Goal: Task Accomplishment & Management: Use online tool/utility

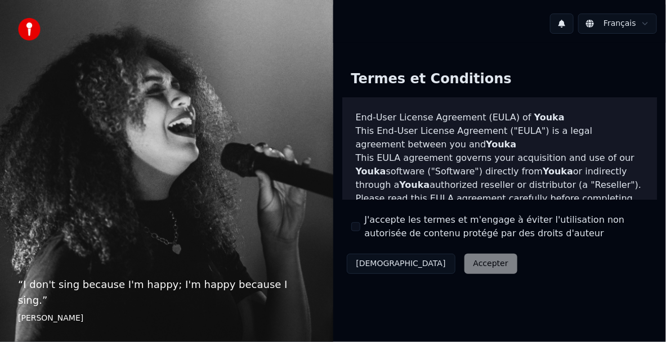
click at [359, 228] on button "J'accepte les termes et m'engage à éviter l'utilisation non autorisée de conten…" at bounding box center [355, 226] width 9 height 9
click at [464, 263] on button "Accepter" at bounding box center [490, 264] width 53 height 20
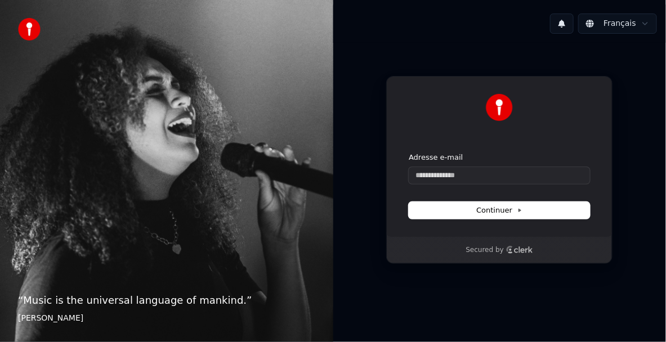
click at [523, 248] on icon "Clerk logo" at bounding box center [519, 250] width 27 height 8
click at [475, 172] on input "Adresse e-mail" at bounding box center [498, 175] width 181 height 17
click at [492, 203] on button "Continuer" at bounding box center [498, 210] width 181 height 17
type input "**********"
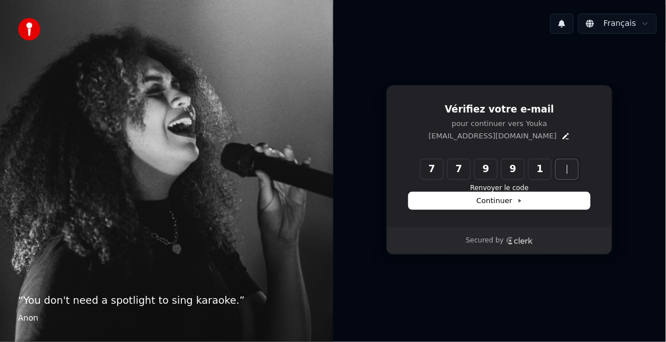
type input "******"
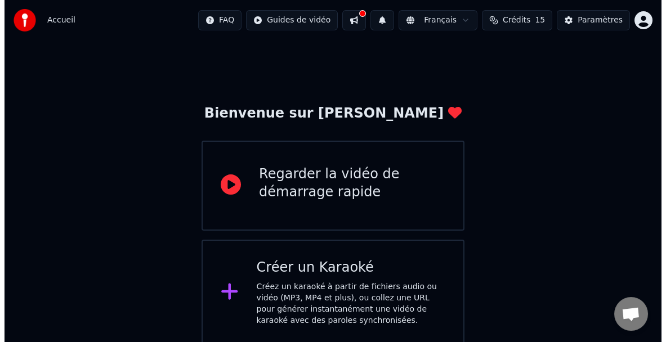
scroll to position [6, 0]
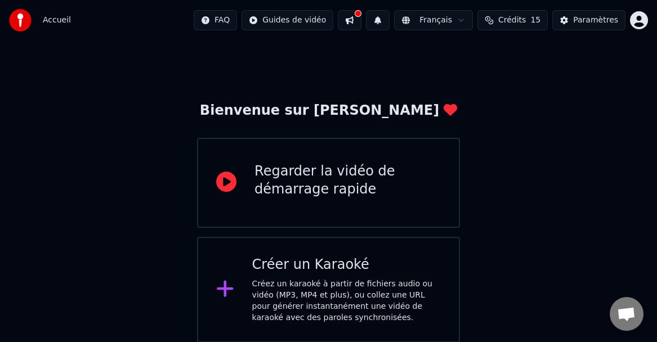
click at [230, 269] on div "Créer un Karaoké Créez un karaoké à partir de fichiers audio ou vidéo (MP3, MP4…" at bounding box center [328, 290] width 263 height 106
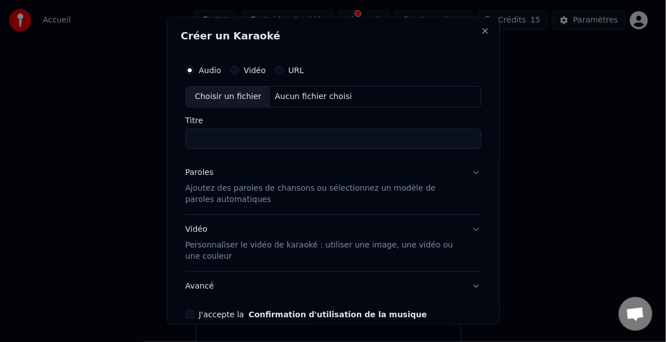
click at [251, 68] on label "Vidéo" at bounding box center [255, 70] width 22 height 8
click at [239, 68] on button "Vidéo" at bounding box center [234, 70] width 9 height 9
click at [226, 97] on div "Choisir un fichier" at bounding box center [228, 97] width 84 height 20
type input "**********"
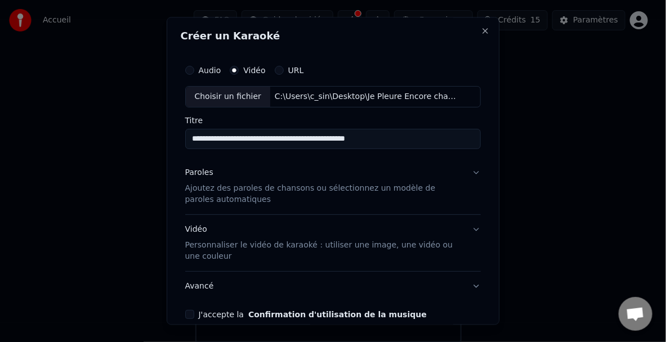
click at [324, 187] on p "Ajoutez des paroles de chansons ou sélectionnez un modèle de paroles automatiqu…" at bounding box center [324, 194] width 278 height 23
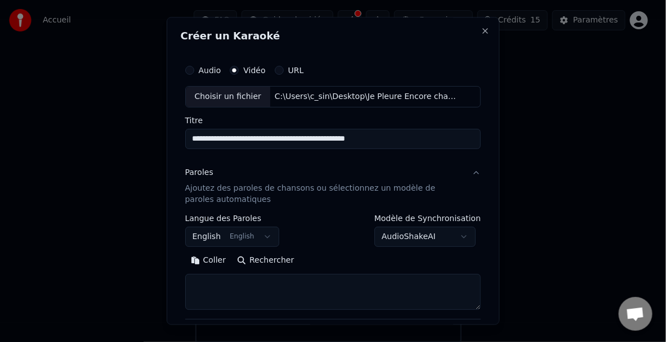
click at [262, 236] on button "English English" at bounding box center [232, 237] width 95 height 20
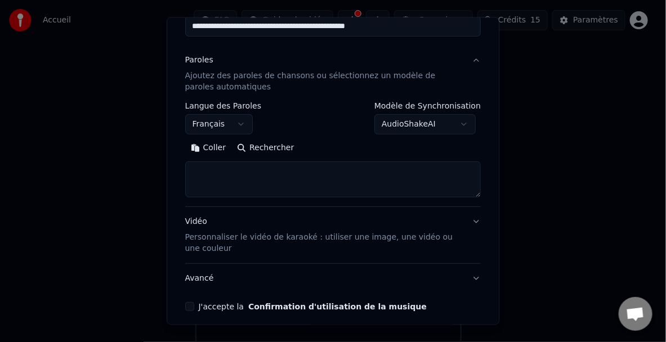
scroll to position [159, 0]
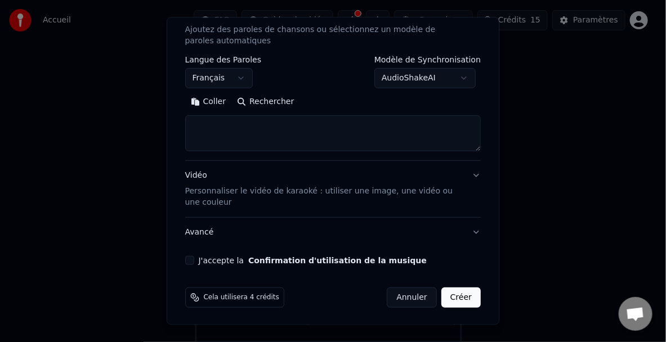
click at [192, 259] on button "J'accepte la Confirmation d'utilisation de la musique" at bounding box center [189, 259] width 9 height 9
click at [446, 299] on button "Créer" at bounding box center [460, 297] width 39 height 20
select select "**"
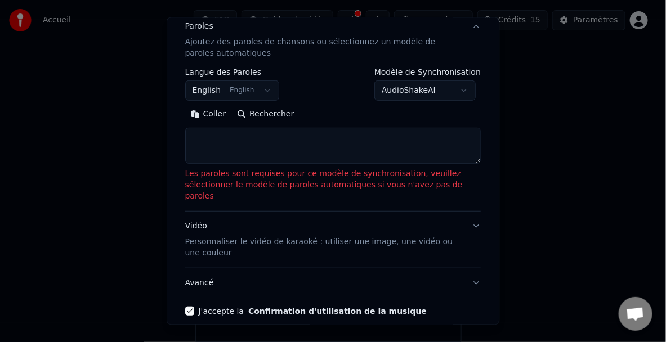
scroll to position [186, 0]
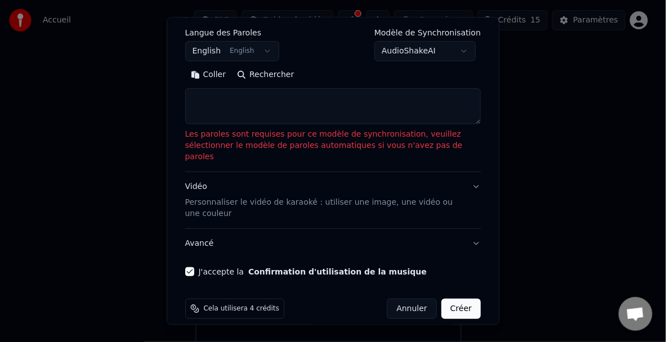
click at [206, 99] on textarea at bounding box center [333, 106] width 296 height 36
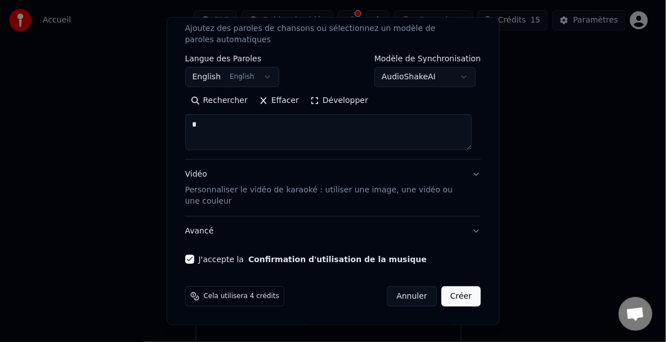
scroll to position [159, 0]
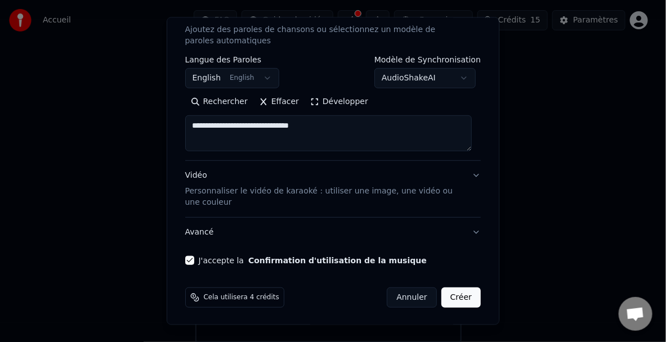
click at [401, 97] on div "Rechercher Effacer Développer" at bounding box center [333, 101] width 296 height 18
click at [313, 125] on textarea "**********" at bounding box center [328, 133] width 287 height 36
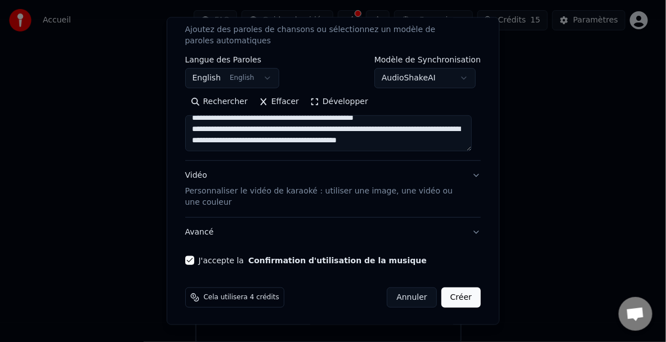
scroll to position [0, 0]
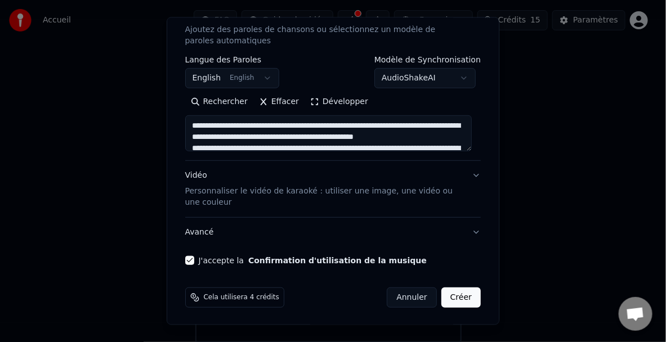
drag, startPoint x: 446, startPoint y: 145, endPoint x: 187, endPoint y: 115, distance: 261.1
click at [187, 115] on textarea "**********" at bounding box center [328, 133] width 287 height 36
type textarea "**********"
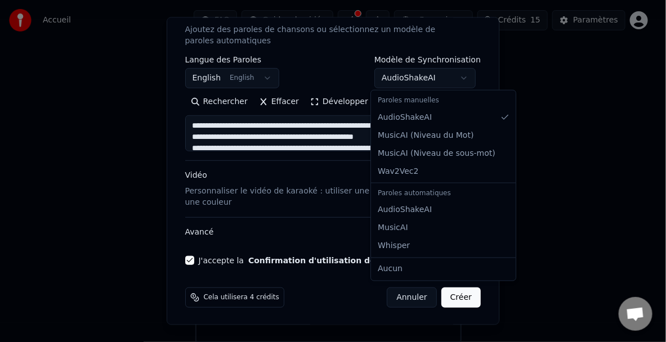
click at [462, 77] on body "**********" at bounding box center [328, 168] width 657 height 349
click at [495, 60] on body "**********" at bounding box center [328, 168] width 657 height 349
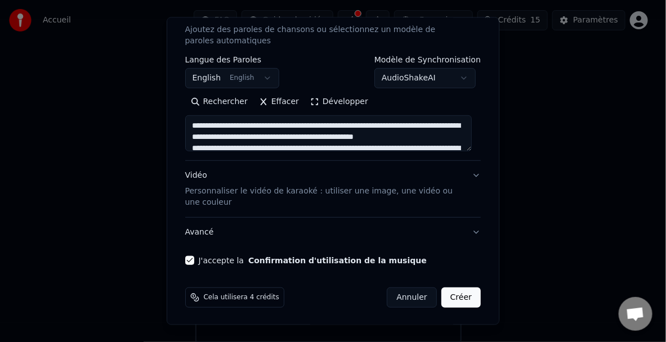
click at [450, 295] on button "Créer" at bounding box center [460, 297] width 39 height 20
select select "**"
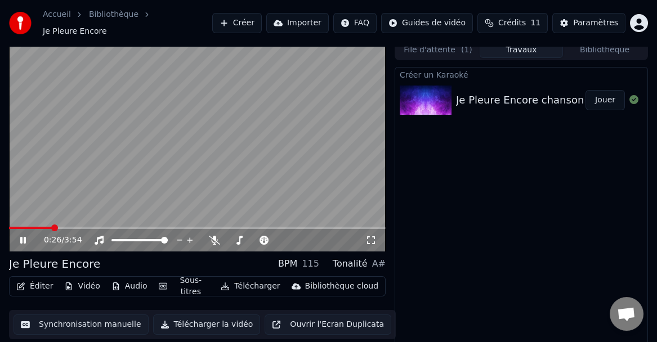
click at [23, 236] on icon at bounding box center [31, 240] width 26 height 9
drag, startPoint x: 172, startPoint y: 217, endPoint x: 186, endPoint y: 119, distance: 98.3
click at [186, 119] on video at bounding box center [197, 146] width 376 height 212
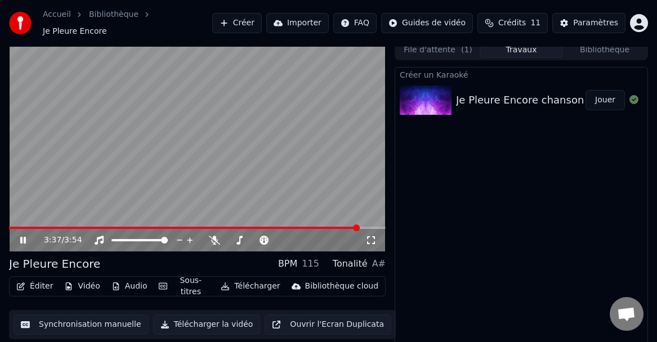
click at [240, 279] on button "Télécharger" at bounding box center [250, 286] width 68 height 16
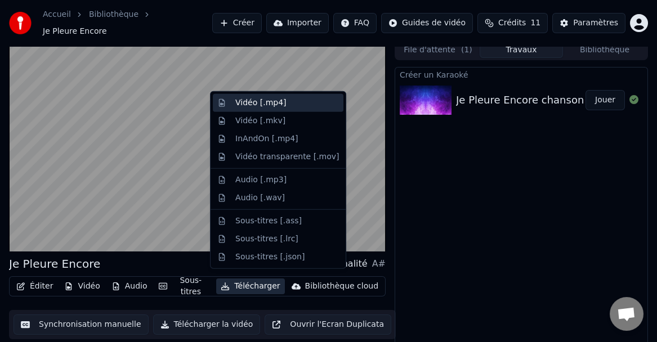
click at [241, 105] on div "Vidéo [.mp4]" at bounding box center [260, 102] width 51 height 11
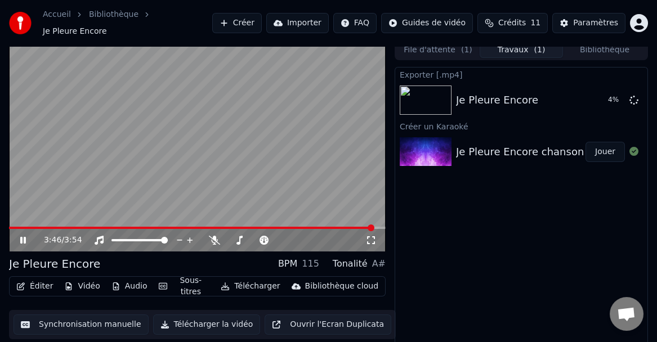
click at [22, 237] on icon at bounding box center [23, 240] width 6 height 7
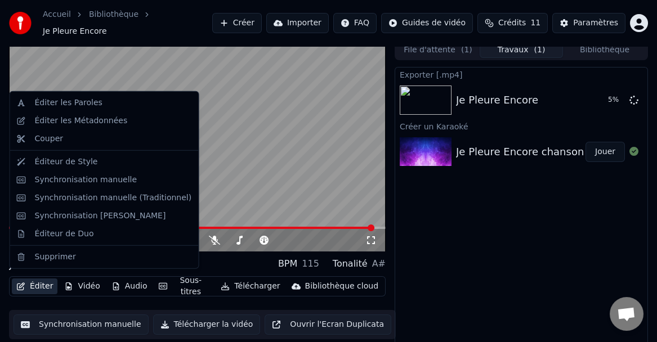
click at [41, 281] on button "Éditer" at bounding box center [35, 286] width 46 height 16
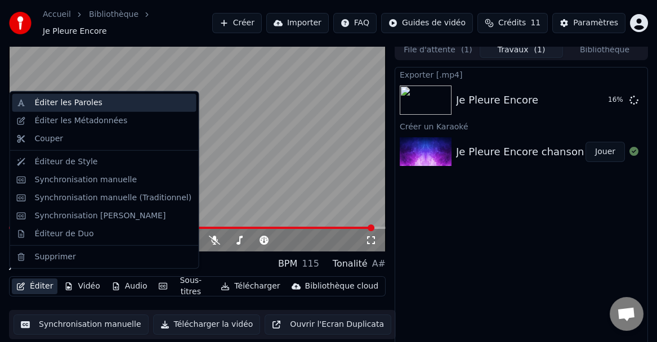
click at [72, 102] on div "Éditer les Paroles" at bounding box center [69, 102] width 68 height 11
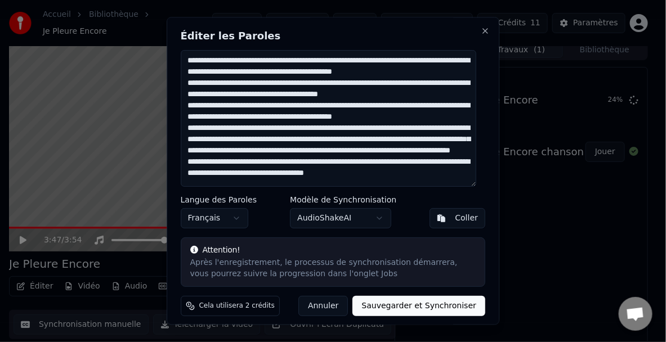
drag, startPoint x: 443, startPoint y: 179, endPoint x: 179, endPoint y: 49, distance: 294.1
click at [179, 49] on div "**********" at bounding box center [333, 171] width 333 height 308
click at [446, 178] on textarea "**********" at bounding box center [328, 118] width 295 height 137
click at [239, 116] on textarea "**********" at bounding box center [328, 118] width 295 height 137
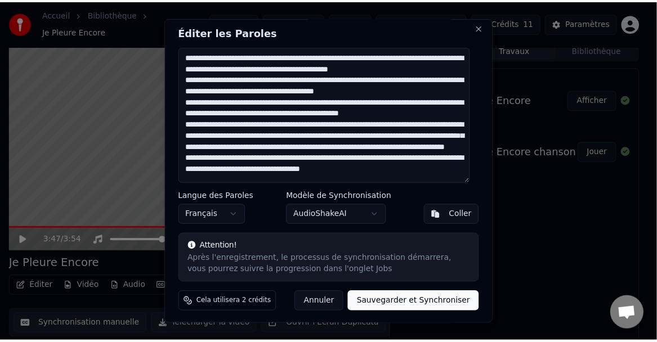
scroll to position [5, 0]
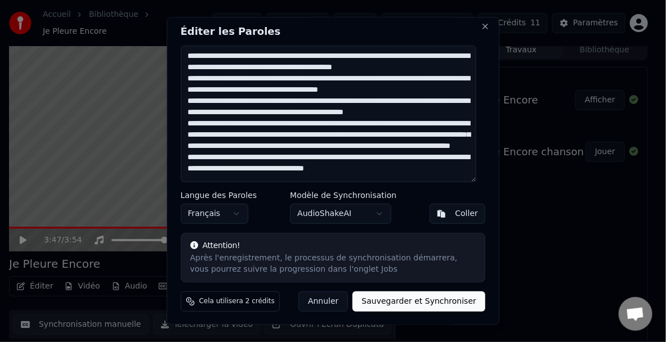
type textarea "**********"
click at [416, 300] on button "Sauvegarder et Synchroniser" at bounding box center [419, 301] width 133 height 20
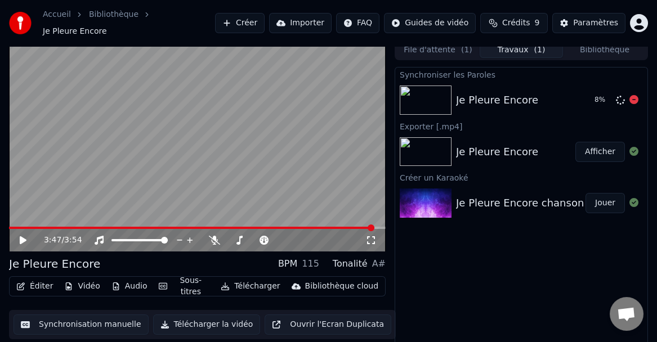
click at [477, 92] on div "Je Pleure Encore" at bounding box center [497, 100] width 82 height 16
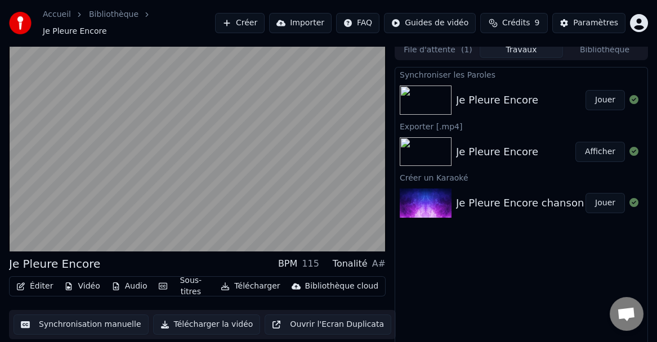
click at [494, 94] on div "Je Pleure Encore" at bounding box center [497, 100] width 82 height 16
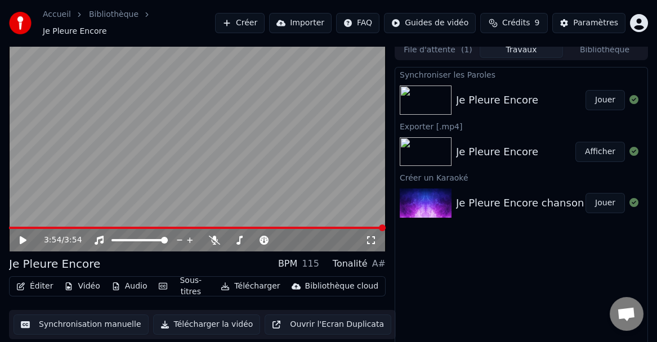
click at [603, 93] on button "Jouer" at bounding box center [604, 100] width 39 height 20
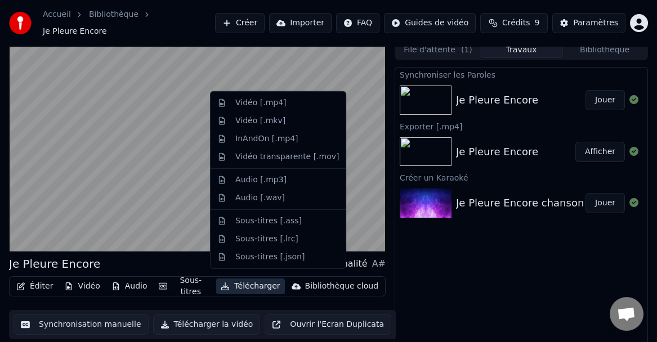
click at [244, 280] on button "Télécharger" at bounding box center [250, 286] width 68 height 16
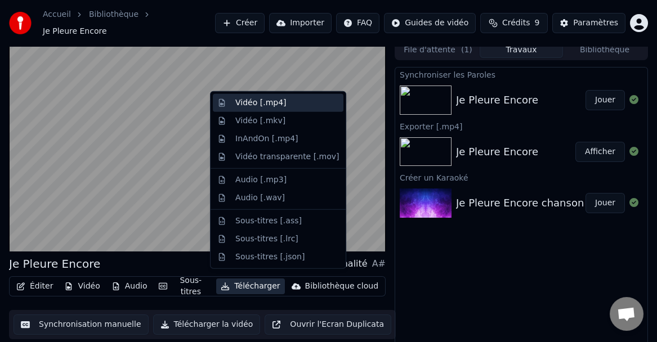
click at [259, 106] on div "Vidéo [.mp4]" at bounding box center [260, 102] width 51 height 11
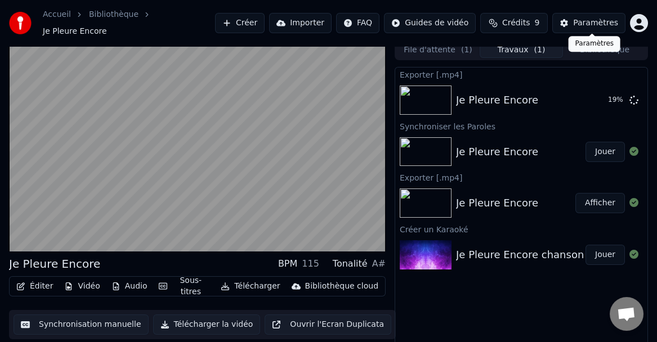
click at [597, 19] on div "Paramètres" at bounding box center [595, 22] width 45 height 11
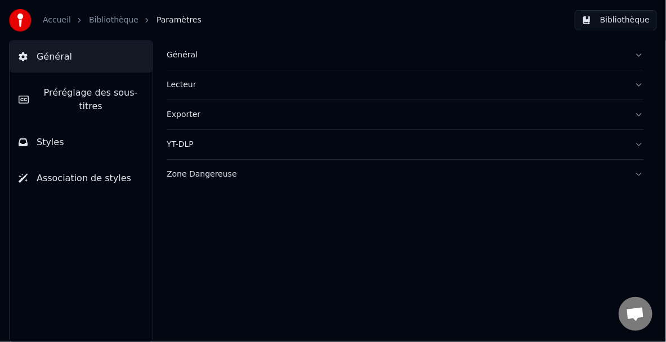
click at [196, 118] on div "Exporter" at bounding box center [396, 114] width 459 height 11
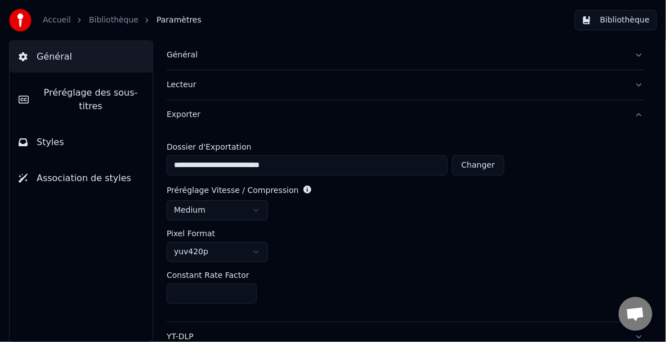
click at [476, 170] on button "Changer" at bounding box center [478, 165] width 52 height 20
type input "**********"
click at [59, 20] on link "Accueil" at bounding box center [57, 20] width 28 height 11
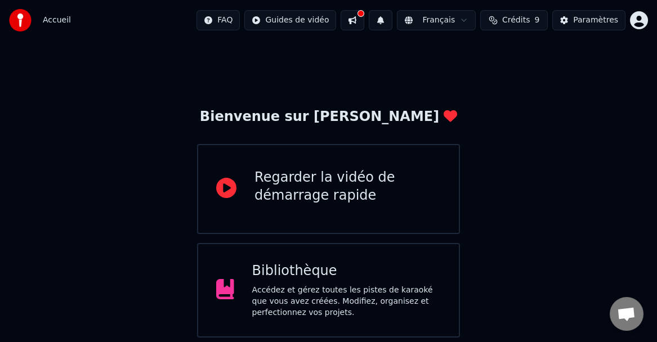
click at [364, 24] on button at bounding box center [352, 20] width 24 height 20
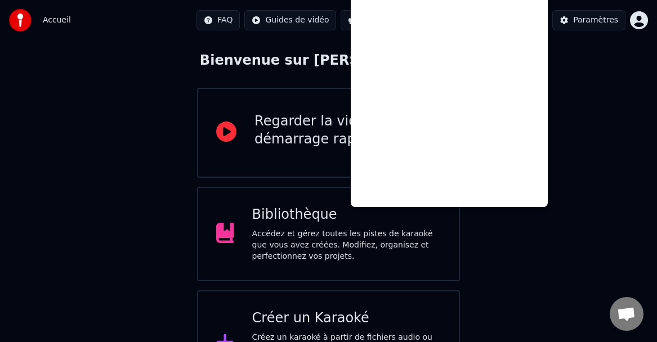
click at [284, 213] on div "Bibliothèque" at bounding box center [346, 215] width 188 height 18
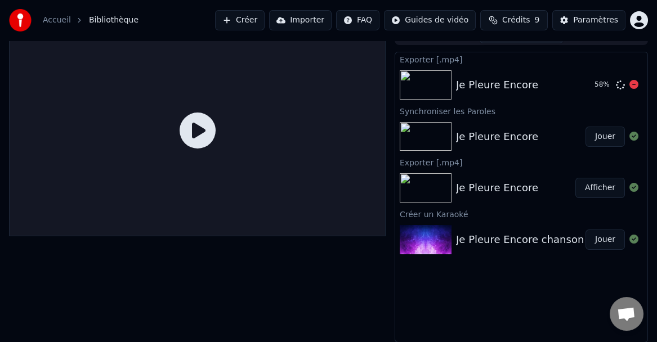
click at [478, 83] on div "Je Pleure Encore" at bounding box center [497, 85] width 82 height 16
click at [187, 132] on icon at bounding box center [197, 131] width 36 height 36
click at [594, 192] on button "Afficher" at bounding box center [600, 188] width 50 height 20
click at [601, 84] on button "Afficher" at bounding box center [600, 85] width 50 height 20
click at [50, 17] on link "Accueil" at bounding box center [57, 20] width 28 height 11
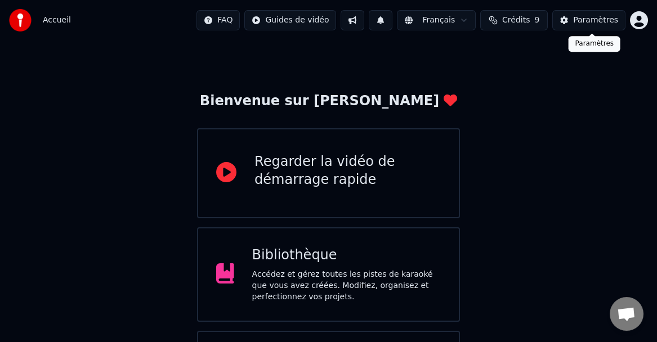
click at [600, 26] on button "Paramètres" at bounding box center [588, 20] width 73 height 20
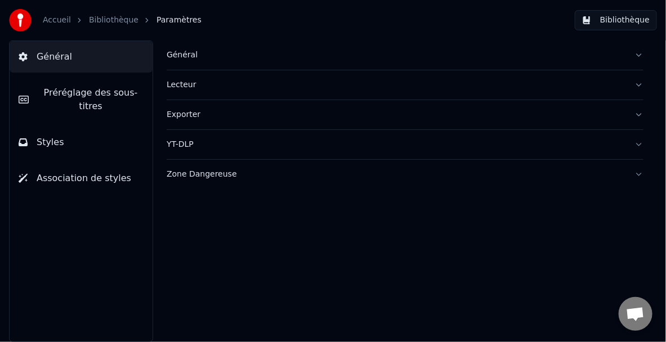
click at [59, 91] on span "Préréglage des sous-titres" at bounding box center [91, 99] width 106 height 27
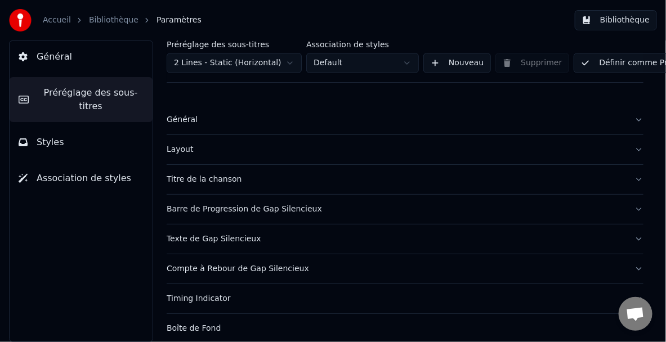
click at [48, 136] on span "Styles" at bounding box center [51, 143] width 28 height 14
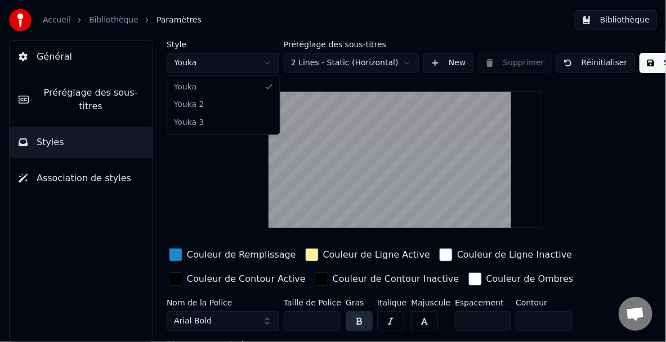
click at [266, 62] on html "Accueil Bibliothèque Paramètres Bibliothèque Général Préréglage des sous-titres…" at bounding box center [333, 171] width 666 height 342
click at [265, 63] on html "Accueil Bibliothèque Paramètres Bibliothèque Général Préréglage des sous-titres…" at bounding box center [333, 171] width 666 height 342
click at [268, 64] on html "Accueil Bibliothèque Paramètres Bibliothèque Général Préréglage des sous-titres…" at bounding box center [333, 171] width 666 height 342
click at [258, 63] on html "Accueil Bibliothèque Paramètres Bibliothèque Général Préréglage des sous-titres…" at bounding box center [333, 171] width 666 height 342
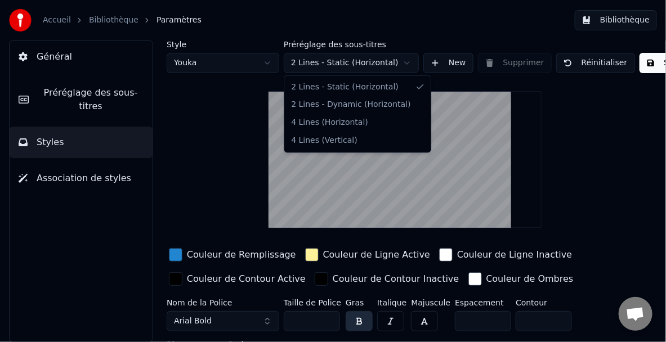
click at [405, 66] on html "Accueil Bibliothèque Paramètres Bibliothèque Général Préréglage des sous-titres…" at bounding box center [333, 171] width 666 height 342
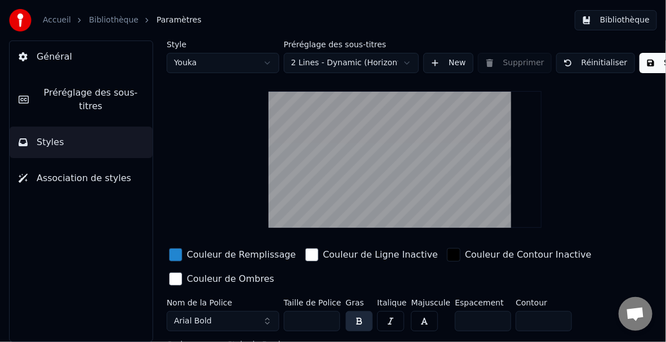
click at [408, 62] on html "Accueil Bibliothèque Paramètres Bibliothèque Général Préréglage des sous-titres…" at bounding box center [333, 171] width 666 height 342
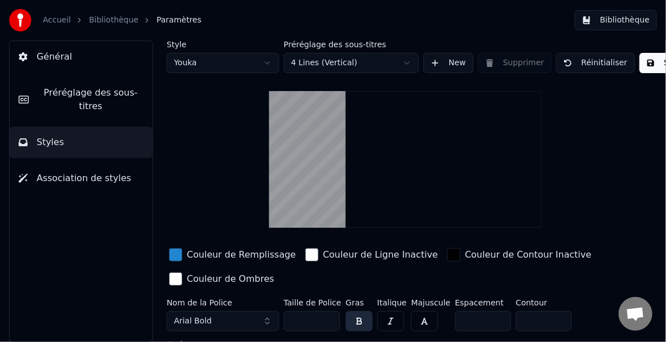
click at [407, 64] on html "Accueil Bibliothèque Paramètres Bibliothèque Général Préréglage des sous-titres…" at bounding box center [333, 171] width 666 height 342
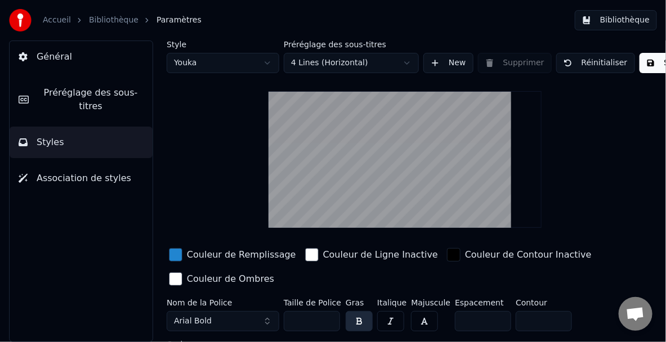
click at [404, 63] on html "Accueil Bibliothèque Paramètres Bibliothèque Général Préréglage des sous-titres…" at bounding box center [333, 171] width 666 height 342
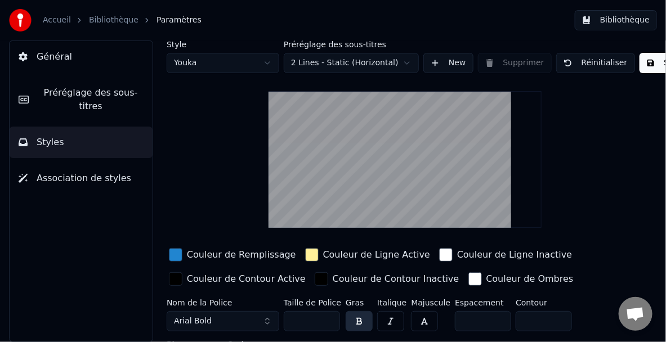
click at [456, 66] on button "New" at bounding box center [448, 63] width 50 height 20
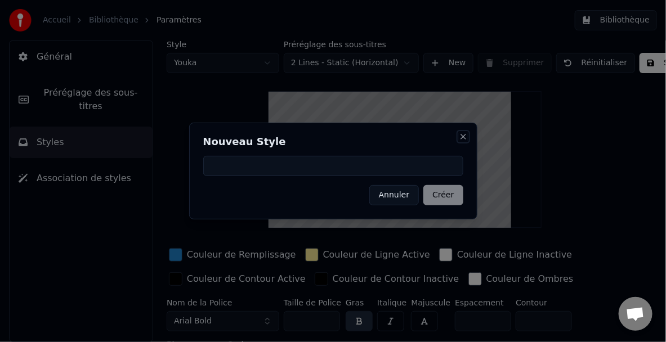
click at [462, 137] on button "Close" at bounding box center [463, 136] width 9 height 9
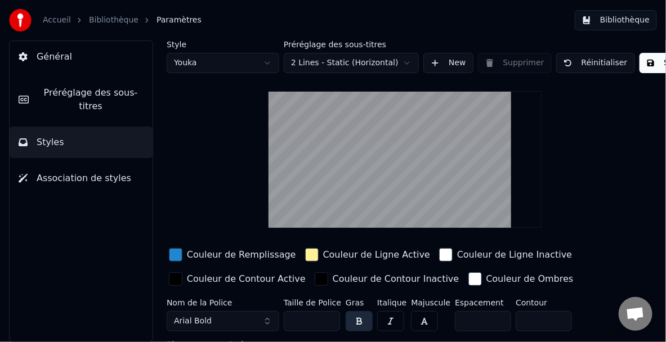
scroll to position [43, 0]
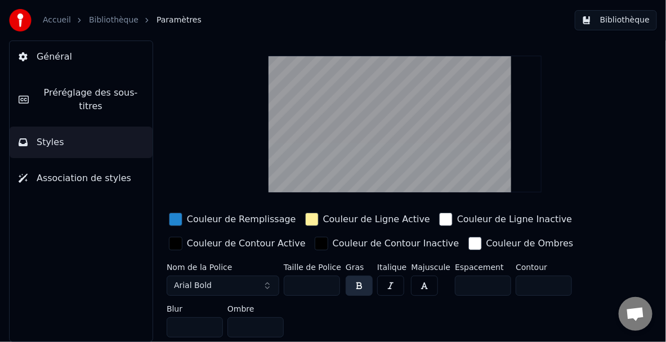
click at [266, 278] on button "Arial Bold" at bounding box center [223, 286] width 113 height 20
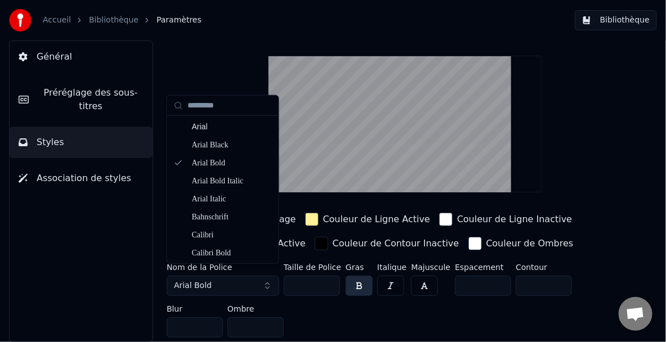
click at [273, 311] on div "Nom de la Police Arial Bold Taille de Police ** Gras Italique Majuscule Espacem…" at bounding box center [400, 302] width 466 height 79
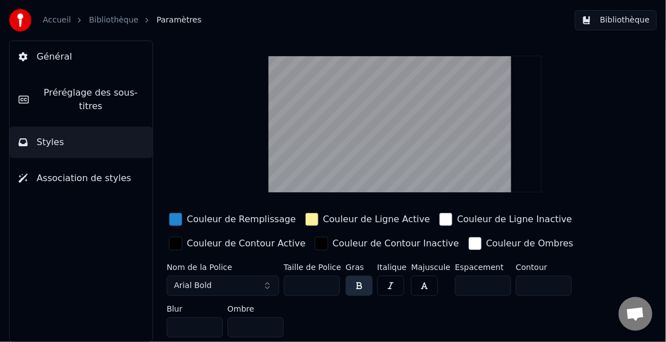
click at [330, 276] on input "**" at bounding box center [312, 286] width 56 height 20
click at [330, 276] on input "***" at bounding box center [312, 286] width 56 height 20
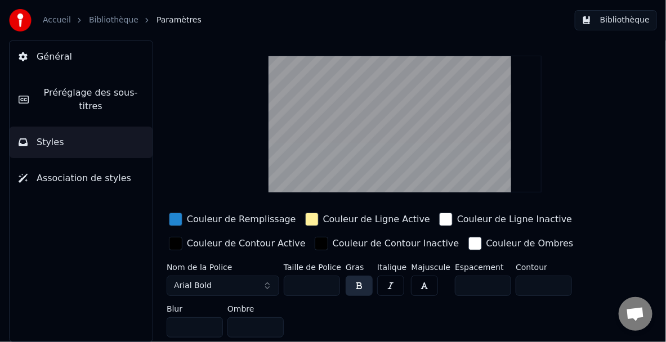
click at [330, 276] on input "***" at bounding box center [312, 286] width 56 height 20
click at [327, 279] on input "***" at bounding box center [312, 286] width 56 height 20
type input "***"
click at [327, 279] on input "***" at bounding box center [312, 286] width 56 height 20
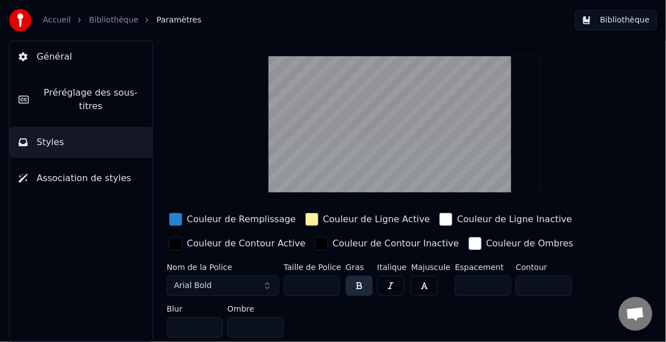
click at [356, 276] on button "button" at bounding box center [358, 286] width 27 height 20
click at [314, 237] on div "button" at bounding box center [321, 244] width 14 height 14
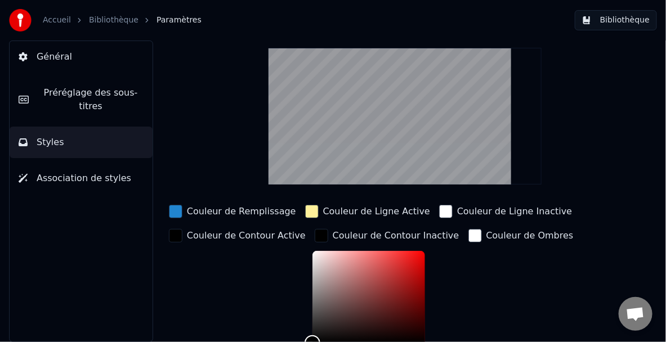
click at [177, 234] on div "button" at bounding box center [176, 236] width 14 height 14
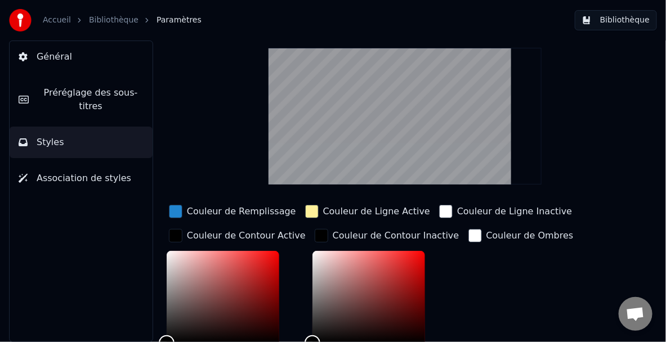
click at [177, 234] on div "button" at bounding box center [176, 236] width 14 height 14
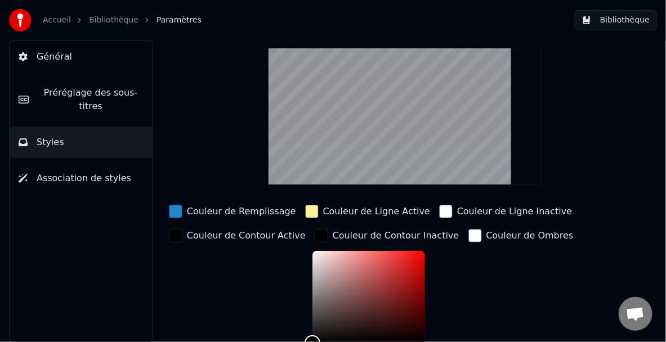
click at [314, 233] on div "button" at bounding box center [321, 236] width 14 height 14
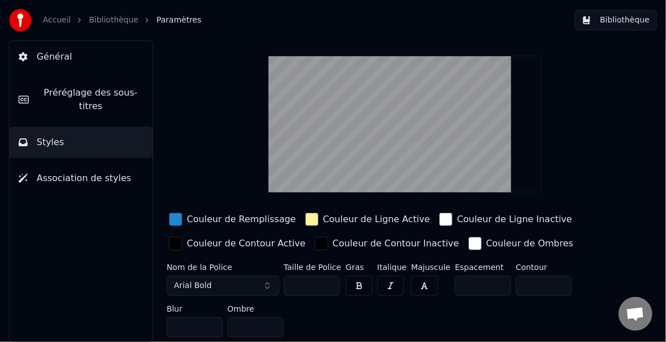
scroll to position [0, 0]
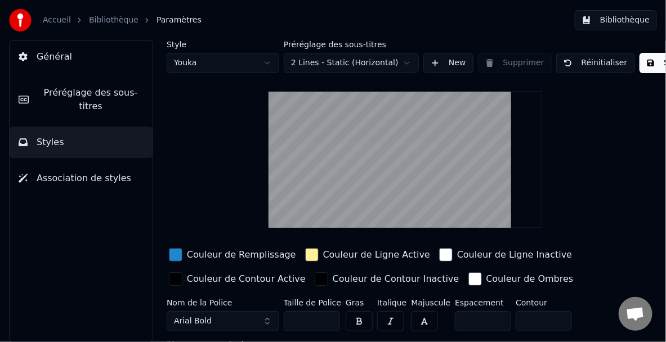
click at [82, 172] on span "Association de styles" at bounding box center [84, 179] width 95 height 14
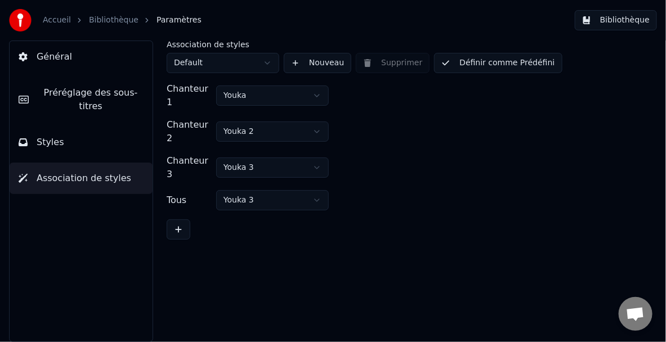
click at [74, 98] on span "Préréglage des sous-titres" at bounding box center [91, 99] width 106 height 27
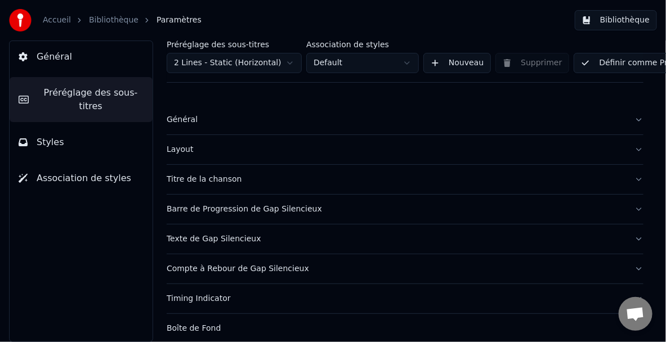
click at [167, 113] on button "Général" at bounding box center [405, 119] width 477 height 29
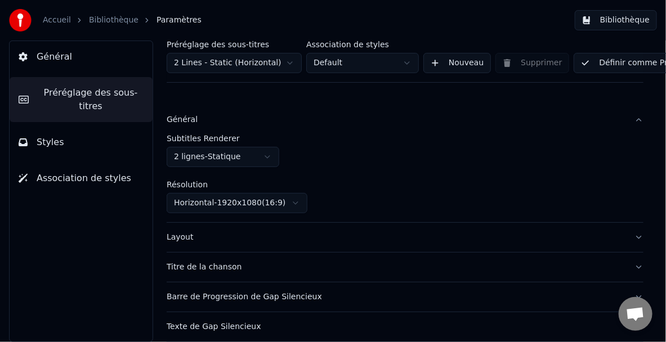
click at [169, 112] on button "Général" at bounding box center [405, 119] width 477 height 29
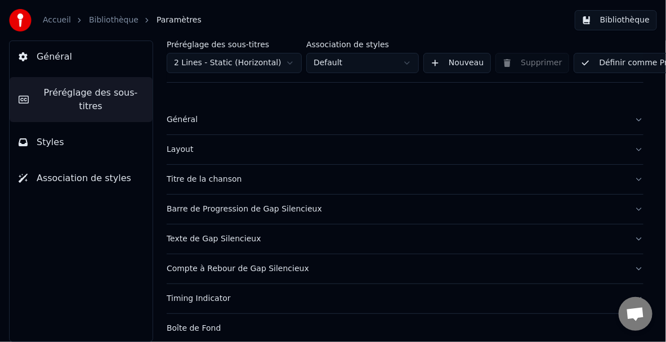
click at [181, 150] on div "Layout" at bounding box center [396, 149] width 459 height 11
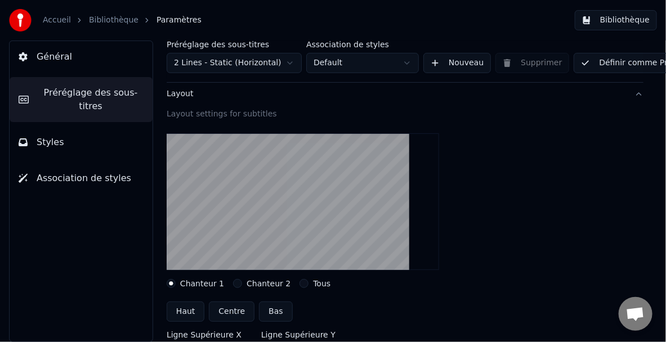
scroll to position [56, 0]
click at [262, 281] on label "Chanteur 2" at bounding box center [268, 283] width 44 height 8
click at [242, 281] on button "Chanteur 2" at bounding box center [237, 282] width 9 height 9
click at [313, 281] on label "Tous" at bounding box center [321, 283] width 17 height 8
click at [307, 281] on button "Tous" at bounding box center [303, 282] width 9 height 9
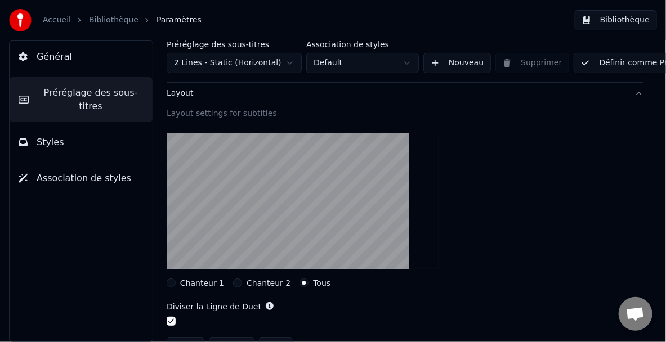
click at [267, 284] on label "Chanteur 2" at bounding box center [268, 283] width 44 height 8
click at [242, 284] on button "Chanteur 2" at bounding box center [237, 282] width 9 height 9
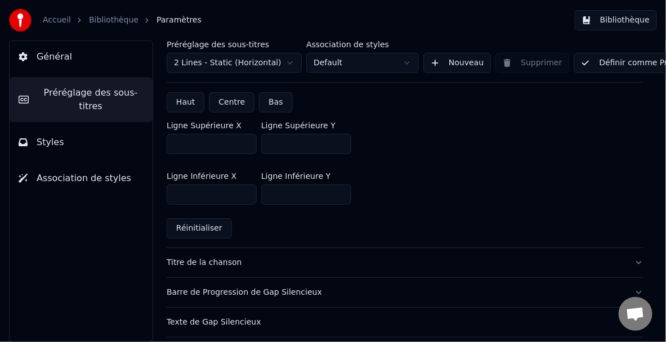
scroll to position [338, 0]
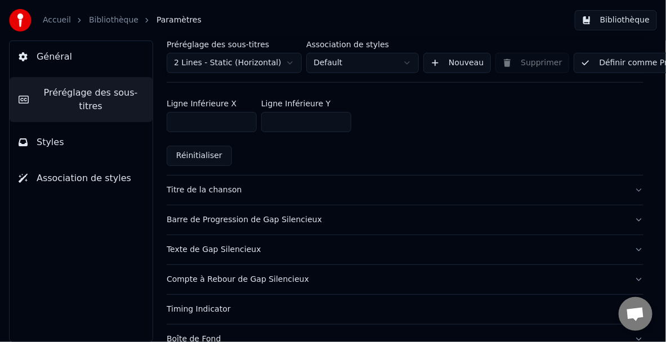
click at [172, 188] on div "Titre de la chanson" at bounding box center [396, 190] width 459 height 11
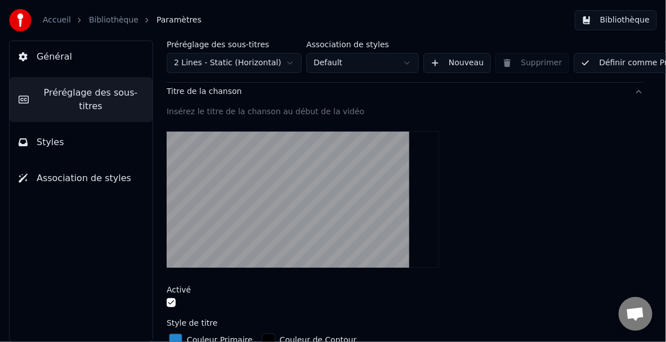
scroll to position [56, 0]
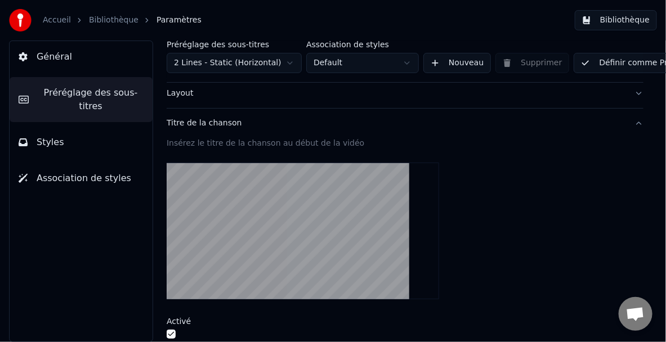
click at [285, 65] on html "Accueil Bibliothèque Paramètres Bibliothèque Général Préréglage des sous-titres…" at bounding box center [333, 171] width 666 height 342
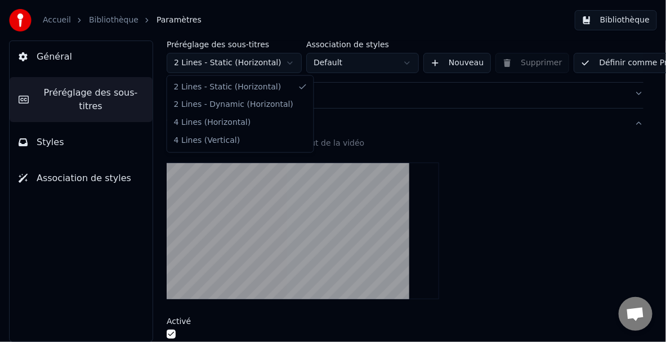
type input "**"
type input "*"
type input "***"
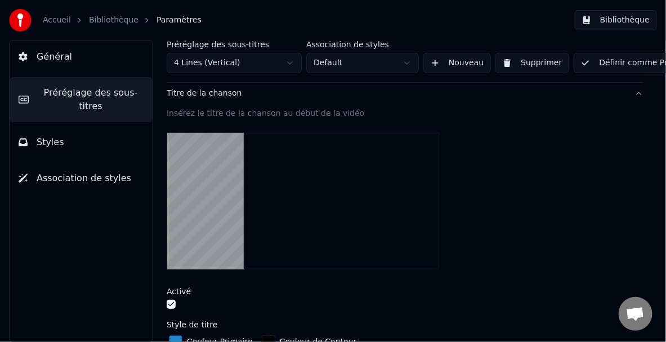
click at [289, 62] on html "Accueil Bibliothèque Paramètres Bibliothèque Général Préréglage des sous-titres…" at bounding box center [333, 171] width 666 height 342
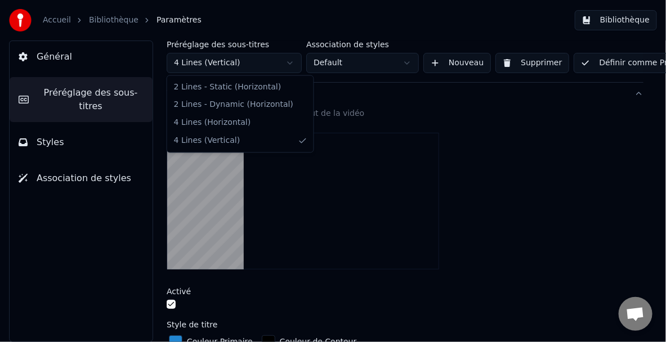
type input "***"
type input "*"
type input "***"
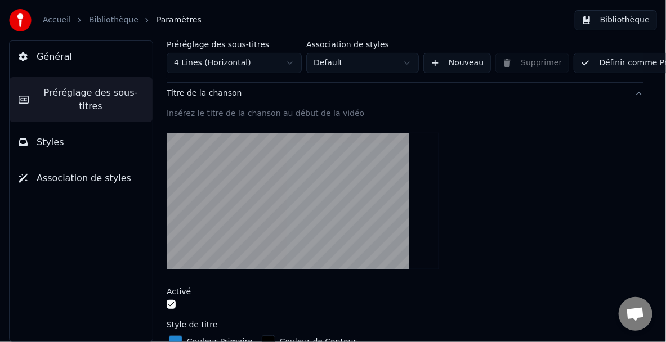
click at [291, 64] on html "Accueil Bibliothèque Paramètres Bibliothèque Général Préréglage des sous-titres…" at bounding box center [333, 171] width 666 height 342
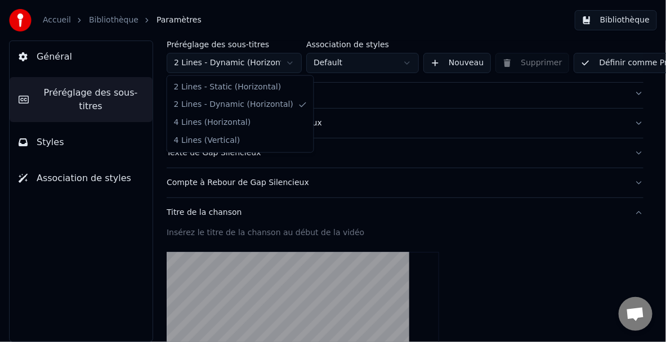
click at [289, 62] on html "Accueil Bibliothèque Paramètres Bibliothèque Général Préréglage des sous-titres…" at bounding box center [333, 171] width 666 height 342
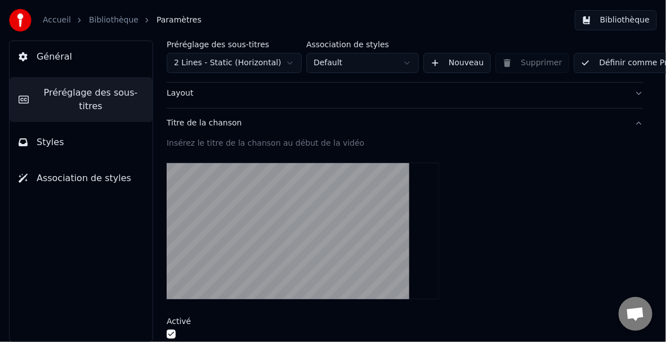
click at [495, 95] on div "Layout" at bounding box center [396, 93] width 459 height 11
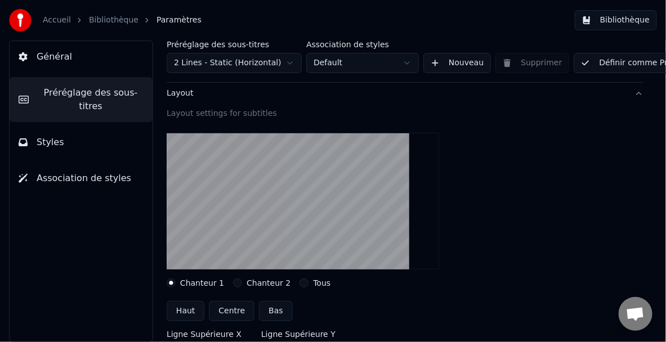
scroll to position [113, 0]
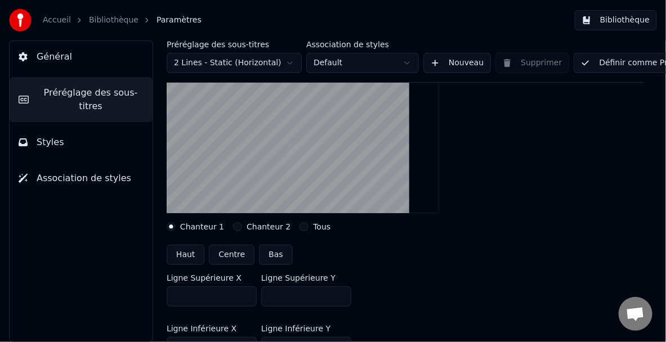
click at [192, 259] on button "Haut" at bounding box center [186, 255] width 38 height 20
type input "***"
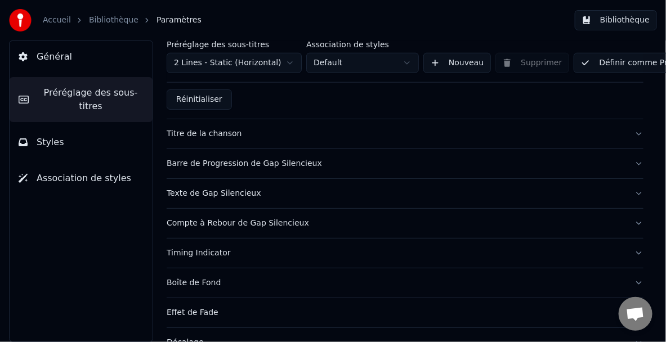
scroll to position [450, 0]
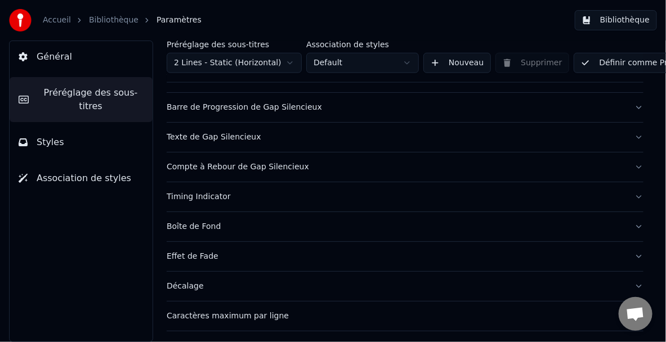
click at [445, 260] on div "Effet de Fade" at bounding box center [396, 256] width 459 height 11
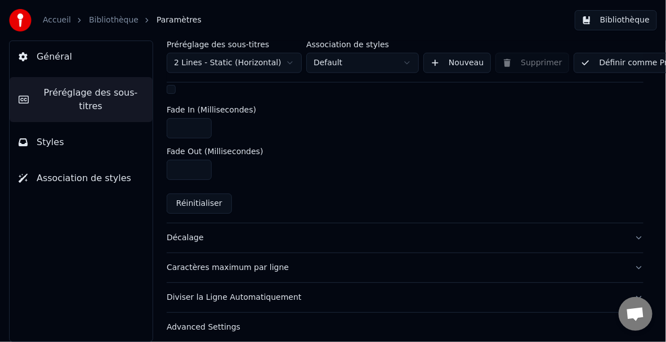
scroll to position [496, 0]
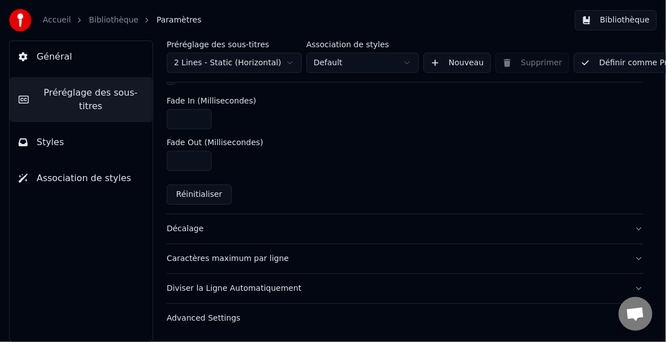
click at [617, 64] on button "Définir comme Prédéfini" at bounding box center [637, 63] width 128 height 20
click at [617, 64] on button "Terminé" at bounding box center [605, 63] width 64 height 20
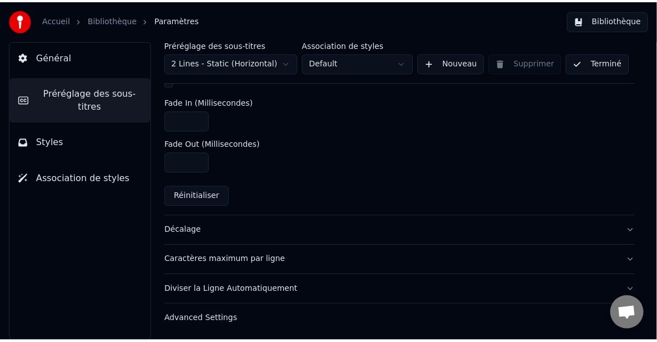
scroll to position [496, 0]
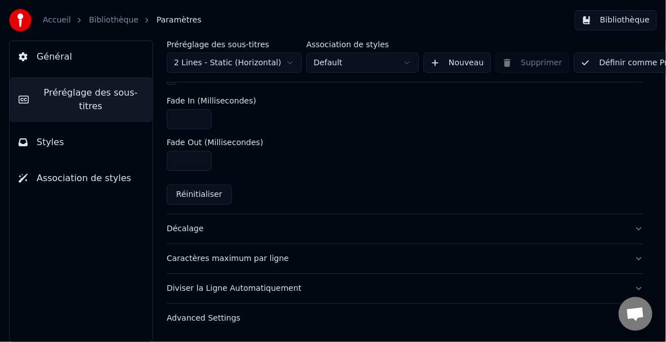
click at [53, 22] on link "Accueil" at bounding box center [57, 20] width 28 height 11
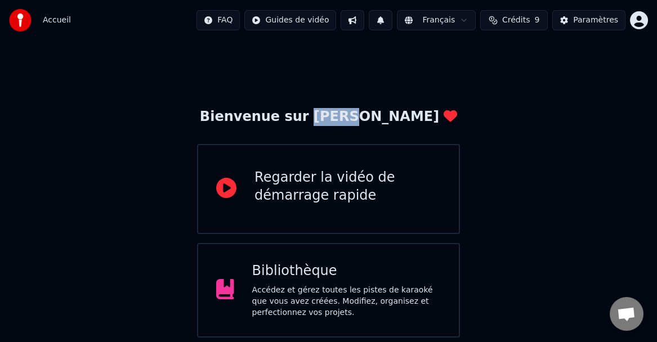
drag, startPoint x: 385, startPoint y: 121, endPoint x: 349, endPoint y: 119, distance: 35.5
click at [349, 119] on div "Bienvenue sur [PERSON_NAME]" at bounding box center [328, 117] width 257 height 18
click at [240, 16] on html "Accueil FAQ Guides de vidéo Français Crédits 9 Paramètres Bienvenue sur Youka R…" at bounding box center [328, 226] width 657 height 452
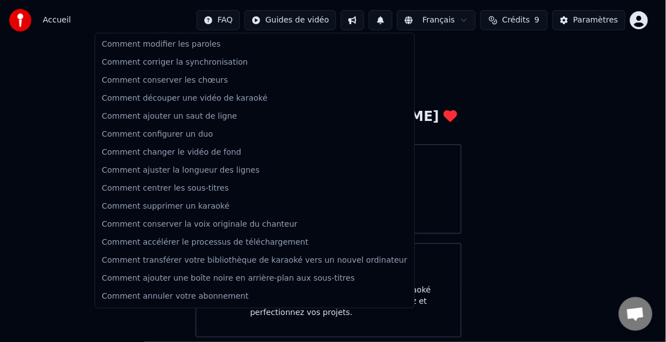
click at [492, 68] on html "Accueil FAQ Guides de vidéo Français Crédits 9 Paramètres Bienvenue sur Youka R…" at bounding box center [333, 226] width 666 height 452
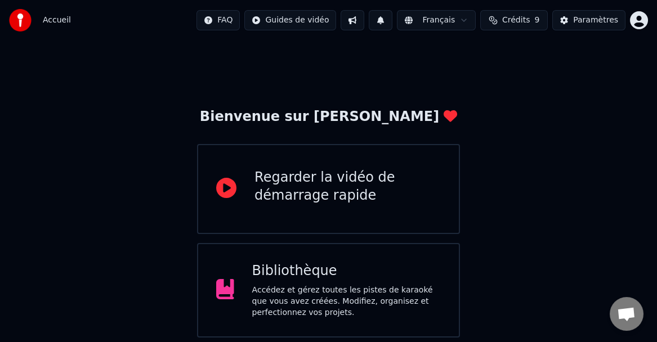
click at [361, 21] on button at bounding box center [352, 20] width 24 height 20
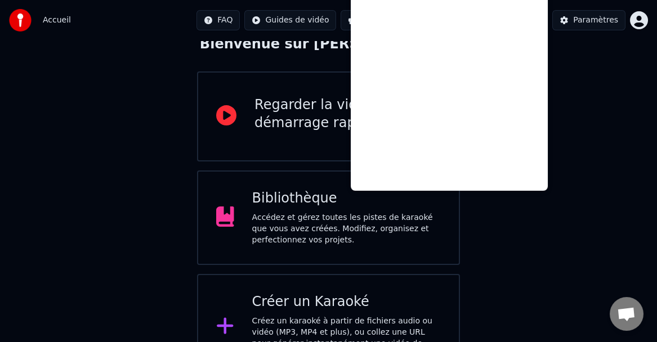
scroll to position [53, 0]
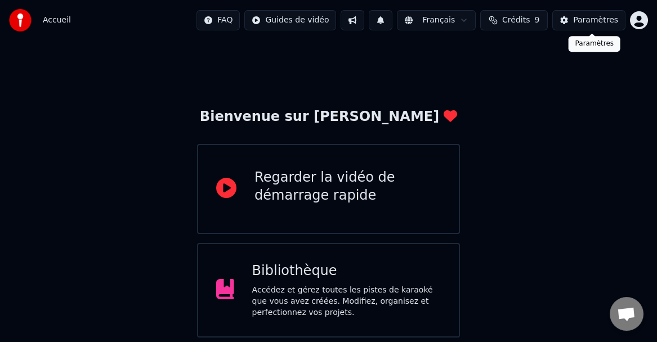
click at [588, 19] on div "Paramètres" at bounding box center [595, 20] width 45 height 11
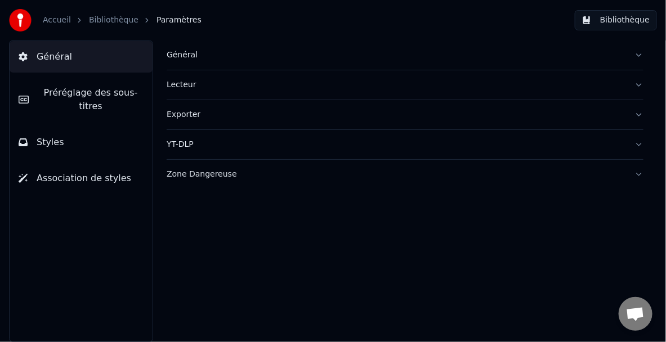
click at [194, 116] on div "Exporter" at bounding box center [396, 114] width 459 height 11
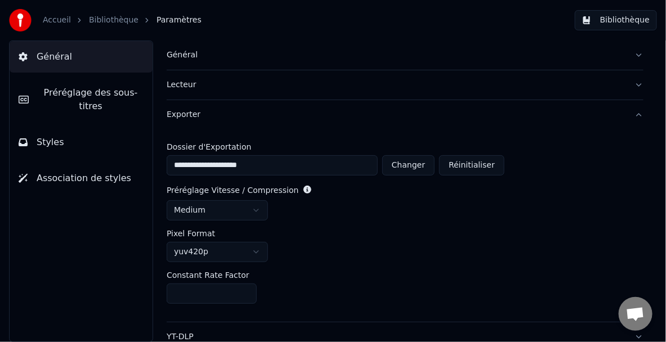
click at [338, 169] on input "**********" at bounding box center [272, 165] width 211 height 20
type input "**********"
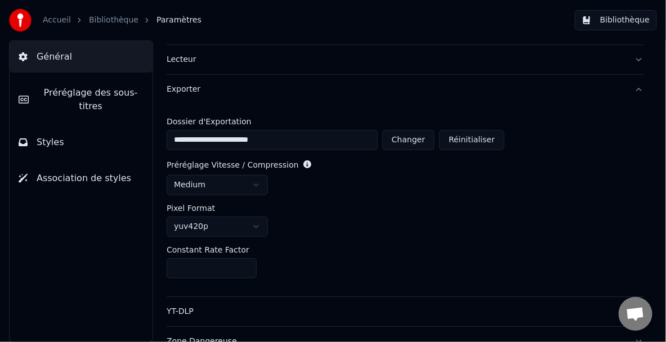
scroll to position [39, 0]
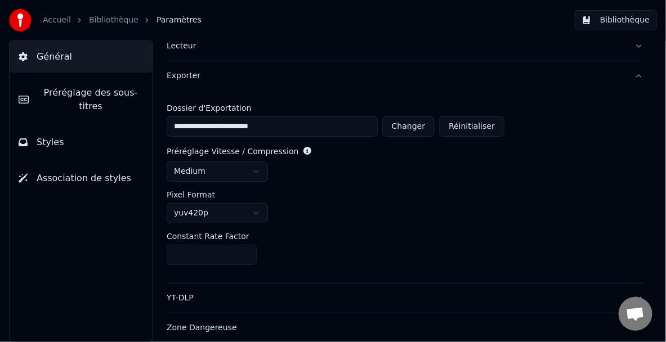
click at [185, 305] on button "YT-DLP" at bounding box center [405, 298] width 477 height 29
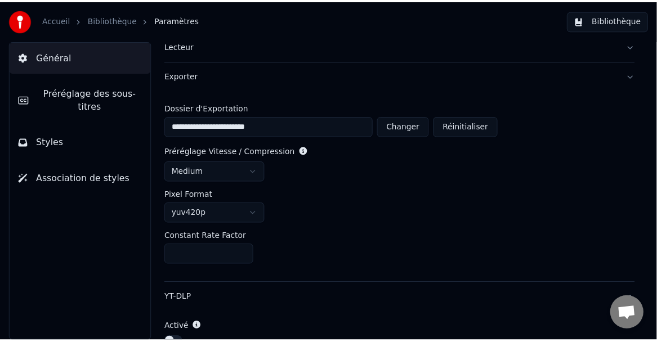
scroll to position [0, 0]
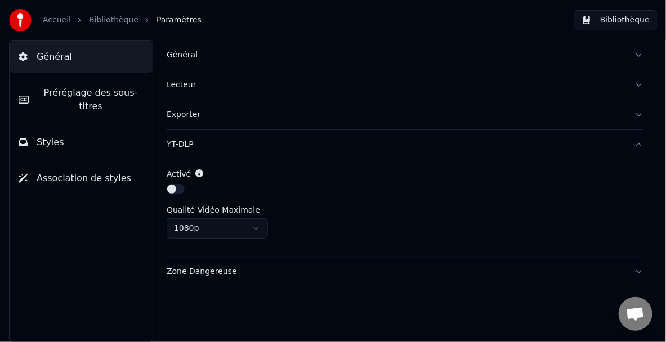
click at [176, 185] on button "button" at bounding box center [176, 189] width 18 height 10
click at [47, 63] on span "Général" at bounding box center [54, 57] width 35 height 14
click at [97, 15] on link "Bibliothèque" at bounding box center [114, 20] width 50 height 11
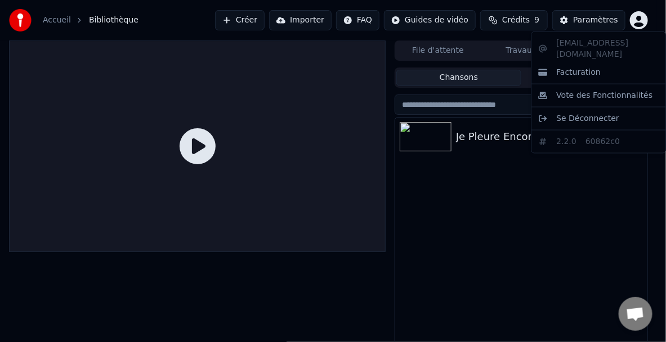
click at [640, 19] on html "Accueil Bibliothèque Créer Importer FAQ Guides de vidéo Crédits 9 Paramètres Fi…" at bounding box center [333, 171] width 666 height 342
click at [568, 90] on span "Vote des Fonctionnalités" at bounding box center [604, 95] width 96 height 11
